Goal: Find specific page/section: Find specific page/section

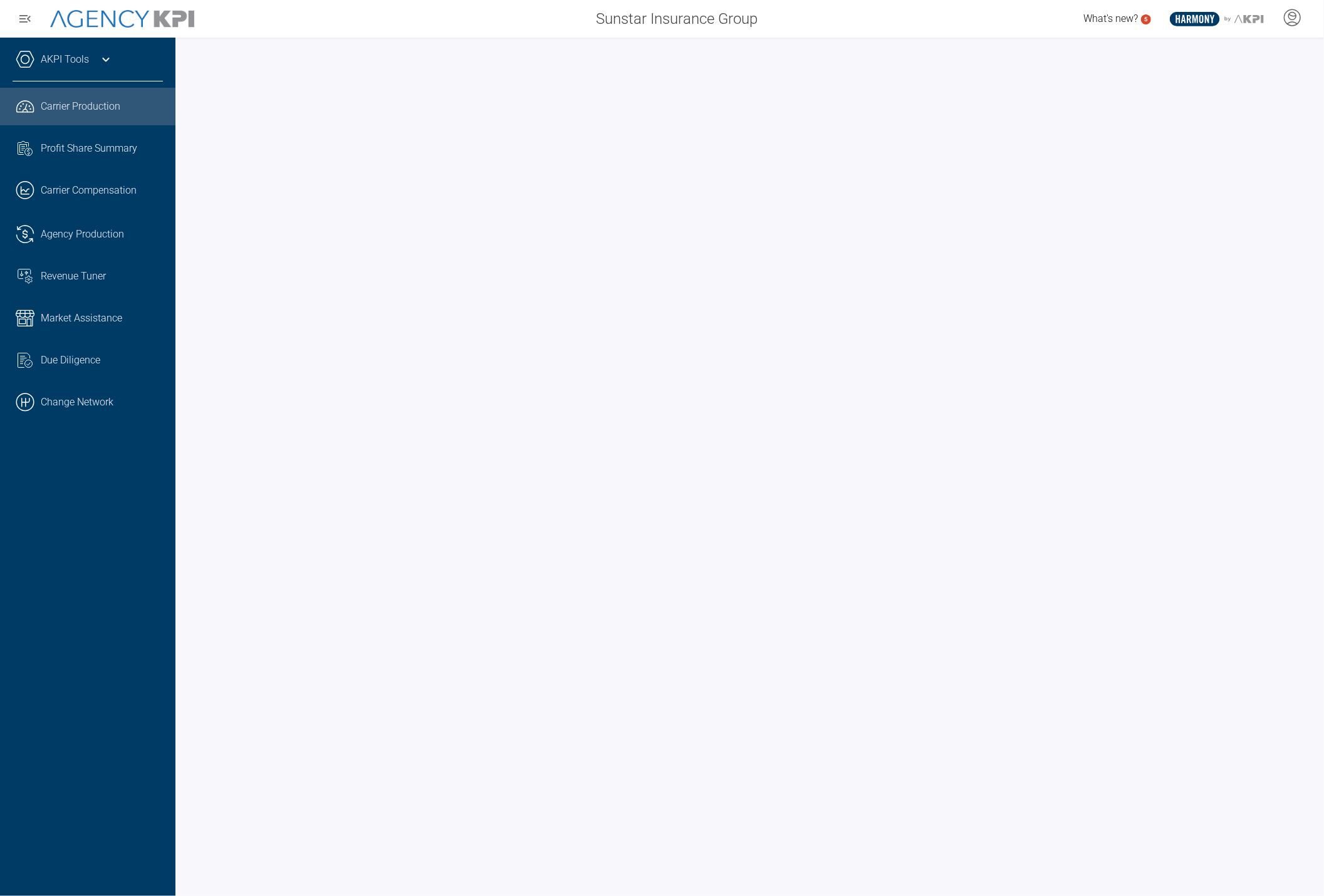
click at [117, 397] on link ".cls-1{fill:none;stroke:#000;stroke-linecap:round;stroke-linejoin:round;stroke-…" at bounding box center [88, 403] width 176 height 38
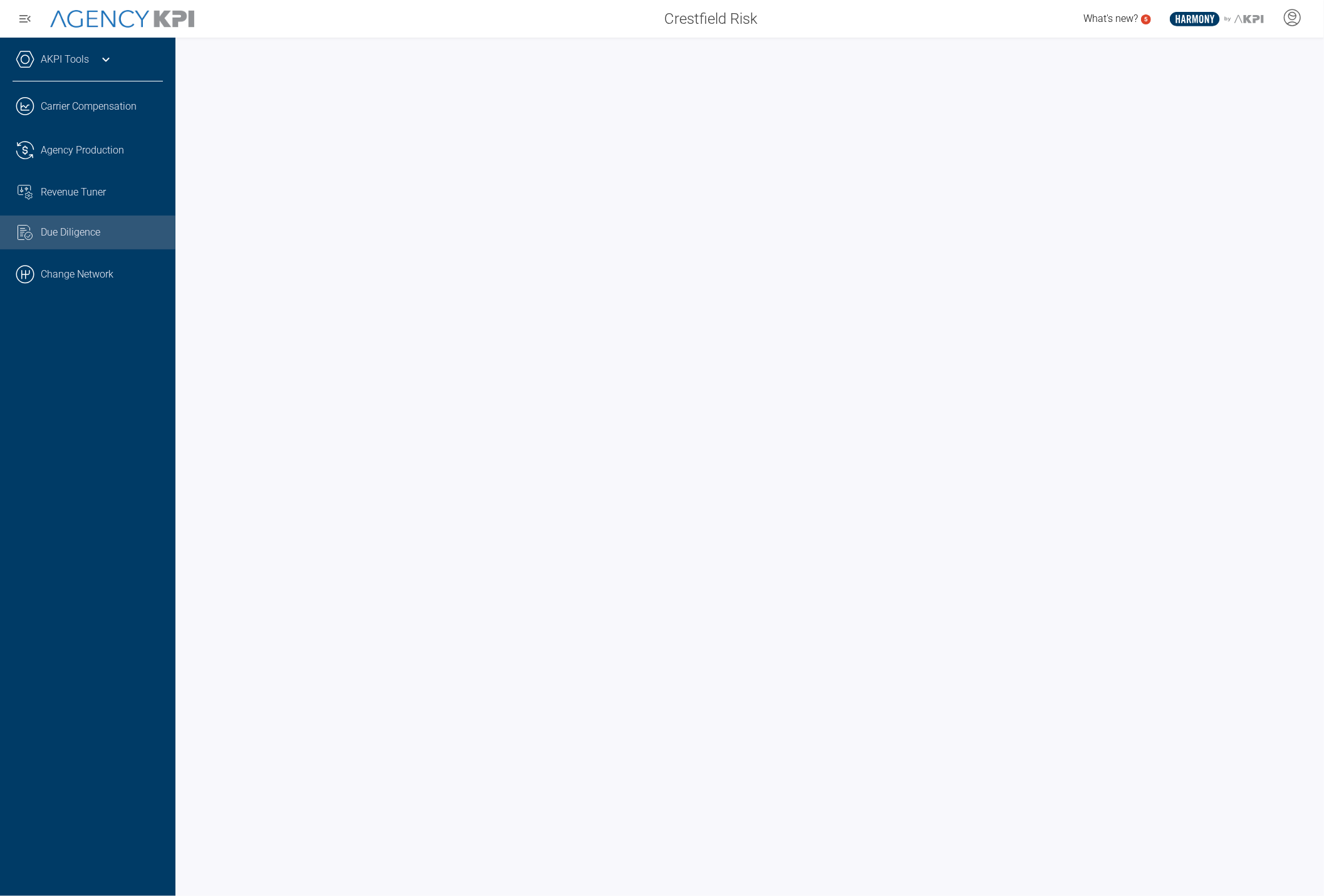
click at [104, 55] on icon at bounding box center [106, 59] width 15 height 15
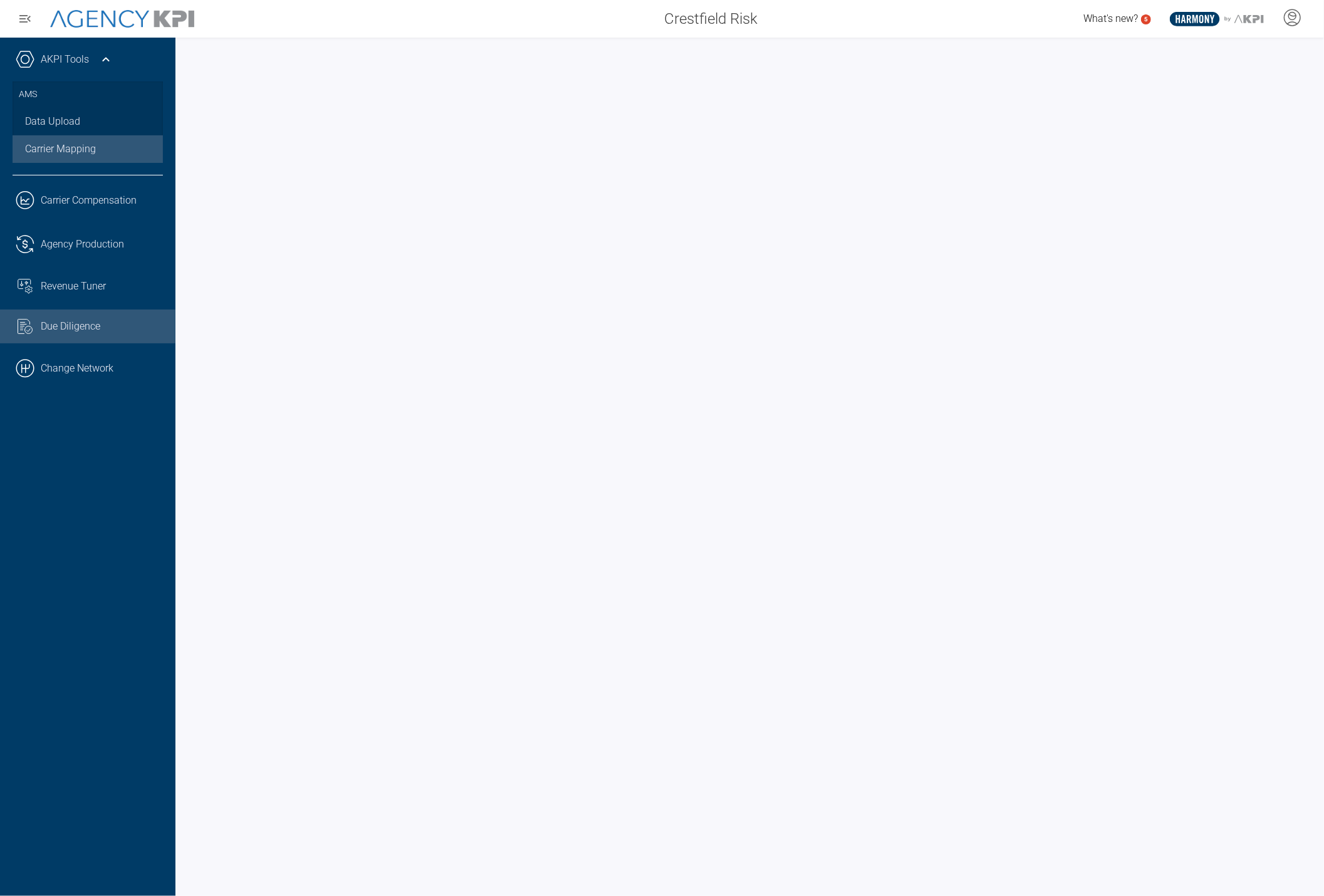
click at [83, 156] on link "Carrier Mapping" at bounding box center [88, 149] width 150 height 28
